Goal: Task Accomplishment & Management: Use online tool/utility

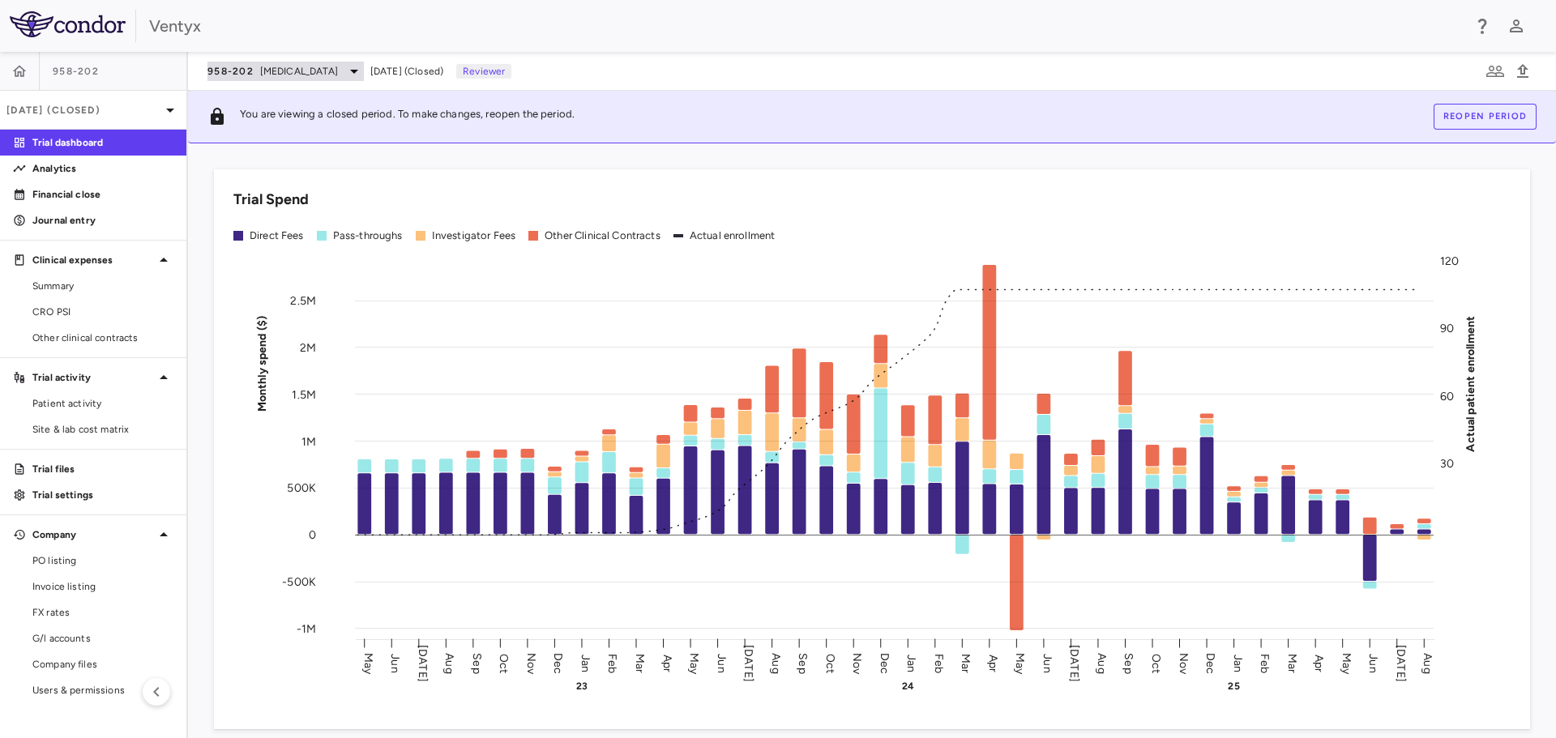
click at [344, 66] on icon at bounding box center [353, 71] width 19 height 19
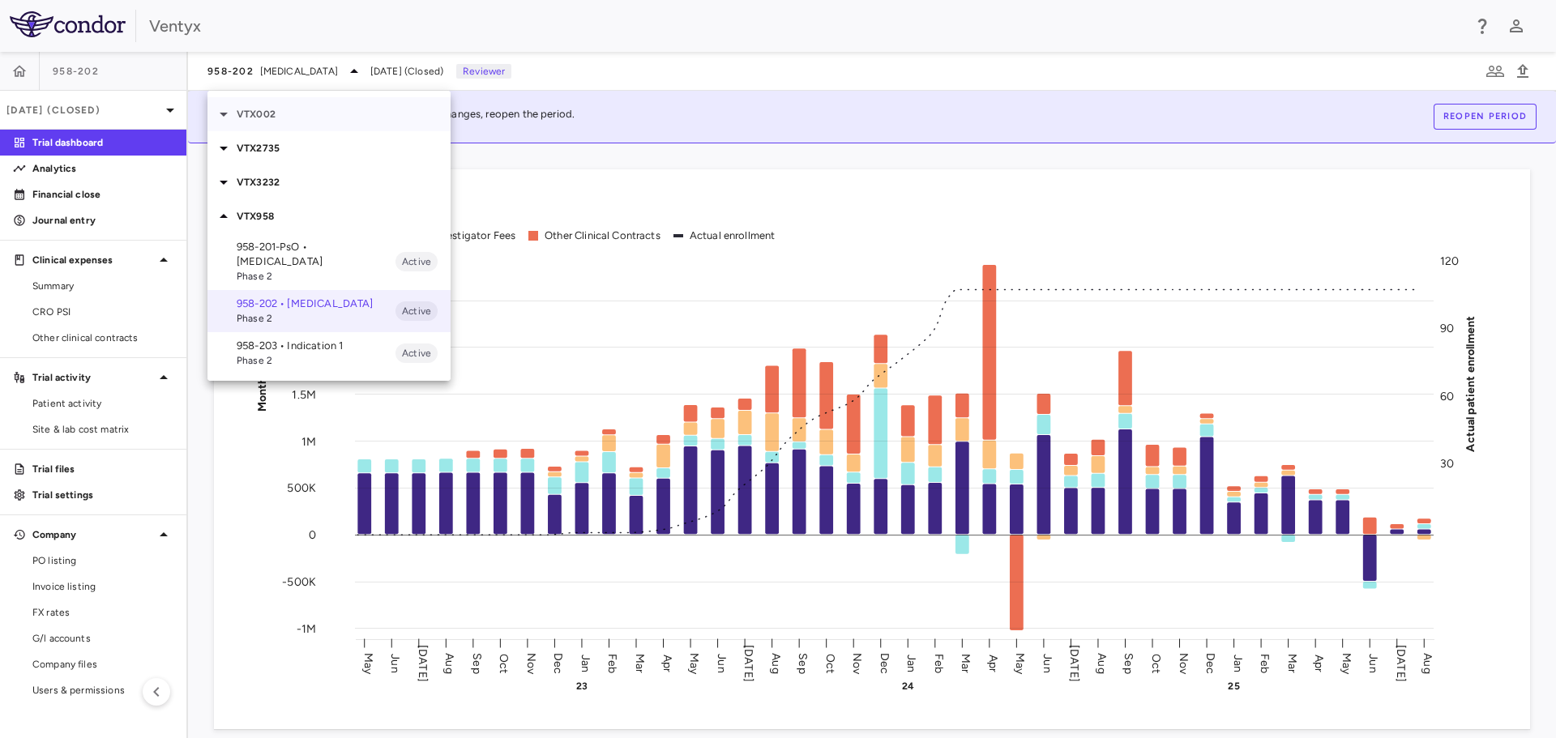
click at [223, 113] on icon at bounding box center [224, 115] width 8 height 4
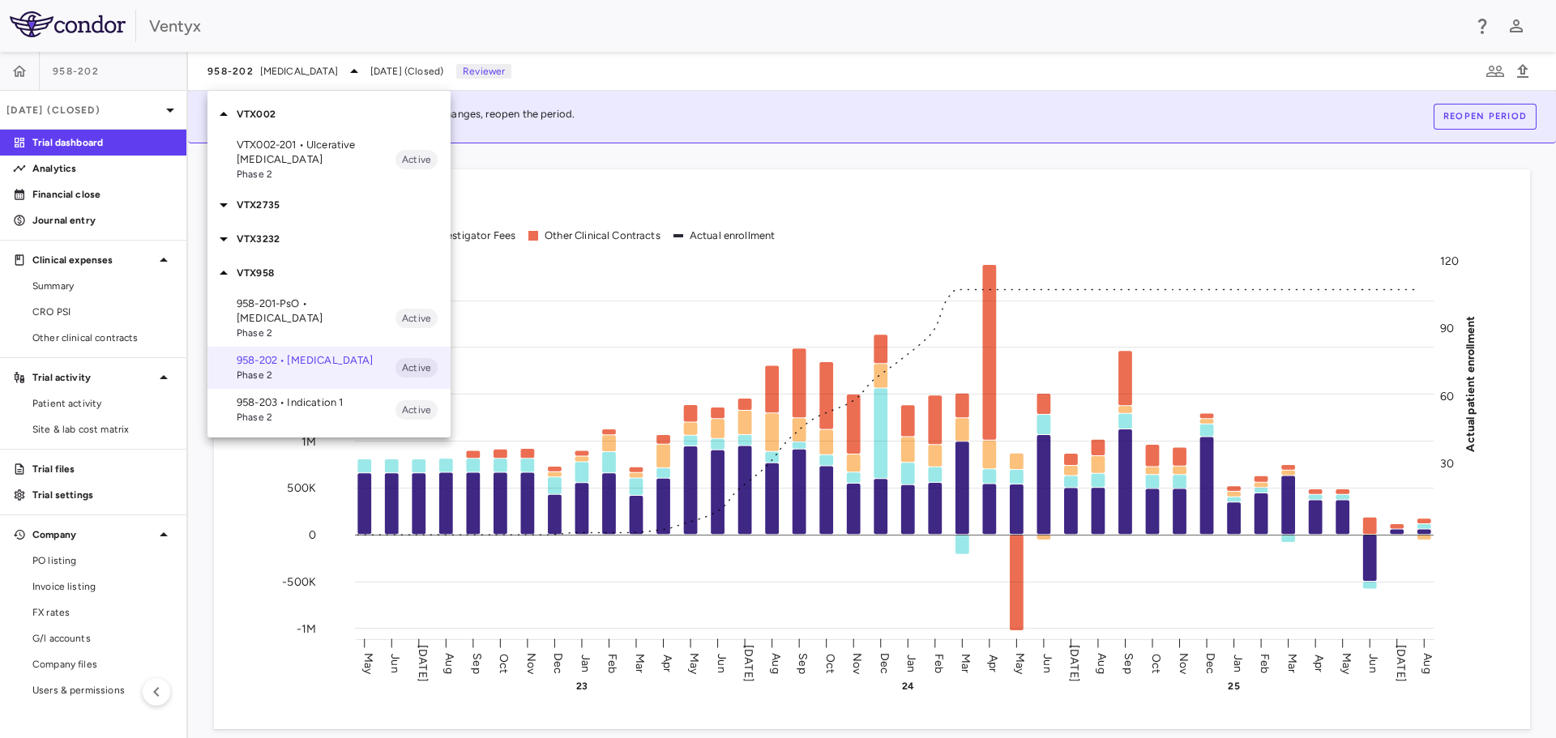
click at [272, 146] on p "VTX002-201 • Ulcerative Colitis" at bounding box center [316, 152] width 159 height 29
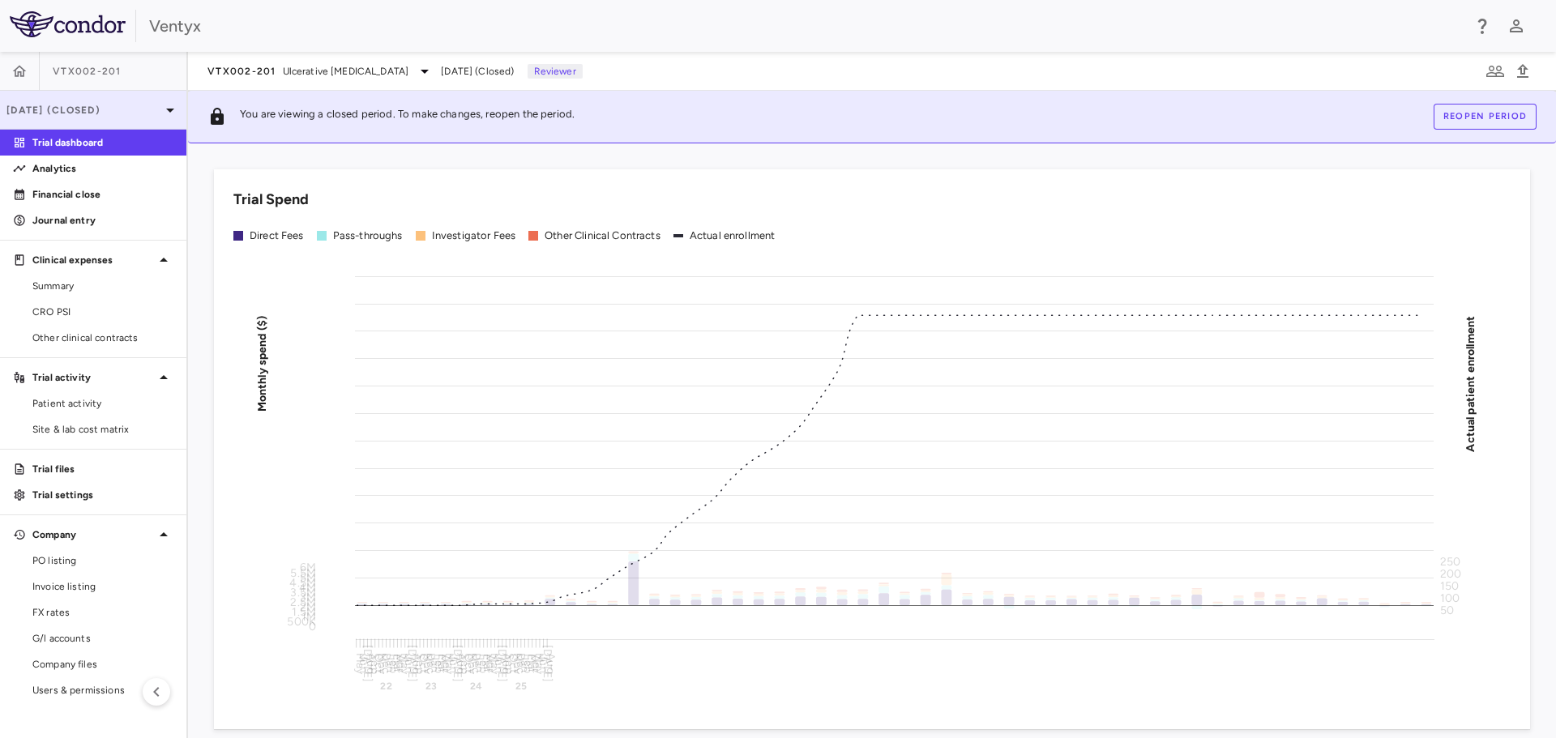
click at [167, 113] on icon at bounding box center [169, 109] width 19 height 19
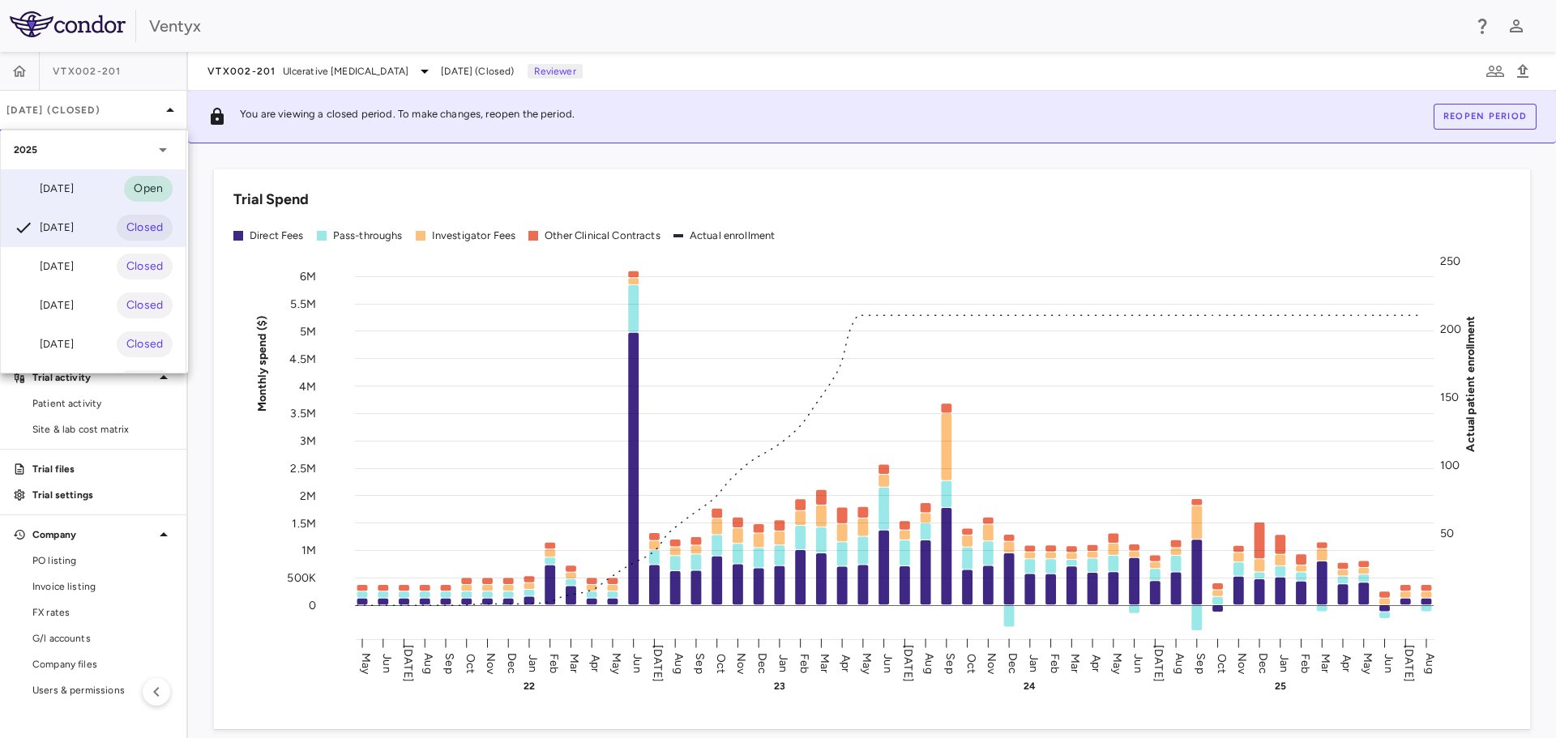
click at [74, 192] on div "Sep 2025" at bounding box center [44, 188] width 60 height 19
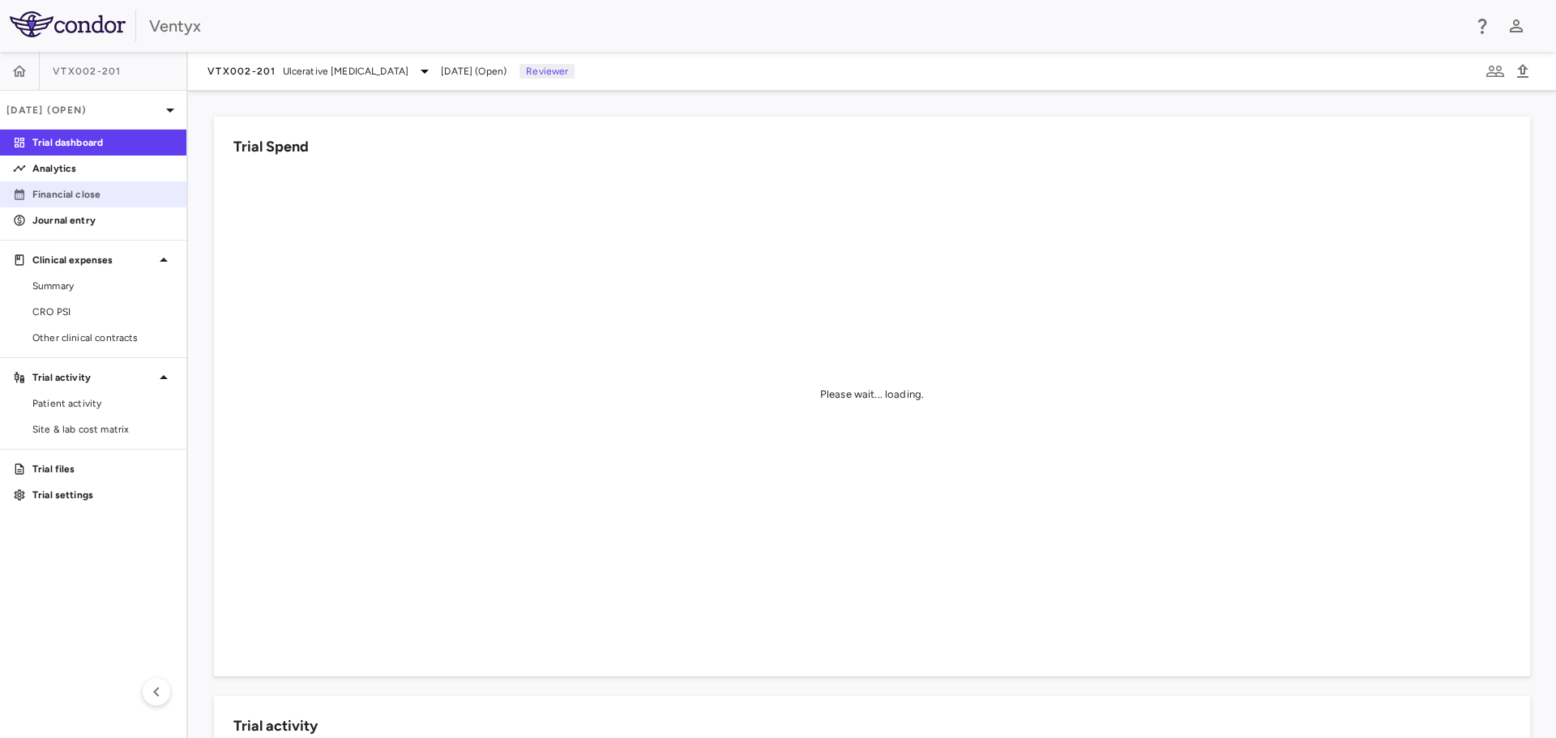
click at [56, 197] on p "Financial close" at bounding box center [102, 194] width 141 height 15
